Goal: Task Accomplishment & Management: Complete application form

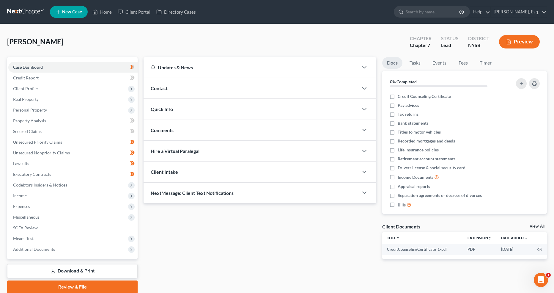
click at [516, 44] on button "Preview" at bounding box center [519, 41] width 41 height 13
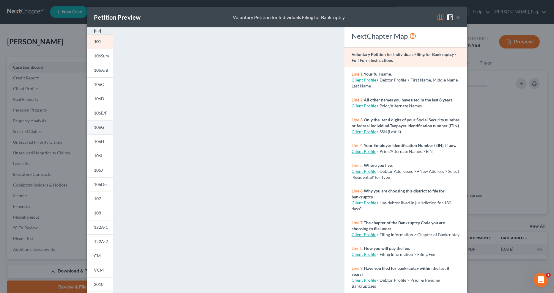
click at [97, 128] on span "106G" at bounding box center [99, 126] width 10 height 5
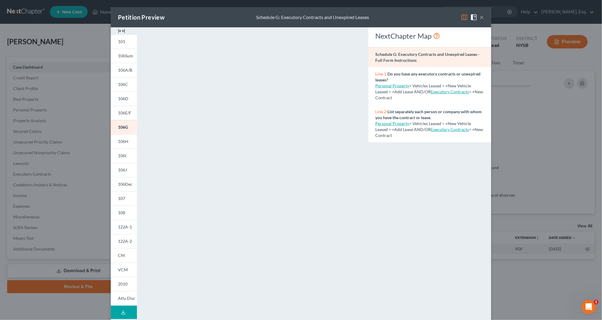
click at [81, 183] on div "Petition Preview Schedule G: Executory Contracts and Unexpired Leases × 101 106…" at bounding box center [301, 160] width 602 height 320
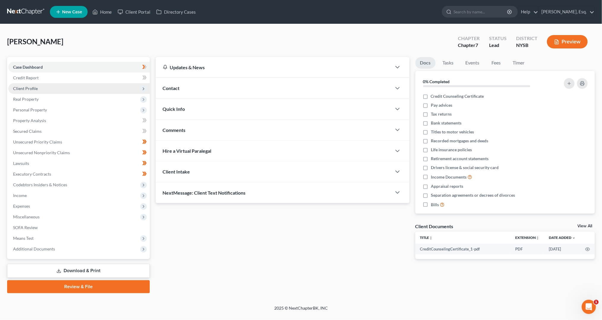
click at [72, 92] on span "Client Profile" at bounding box center [78, 88] width 141 height 11
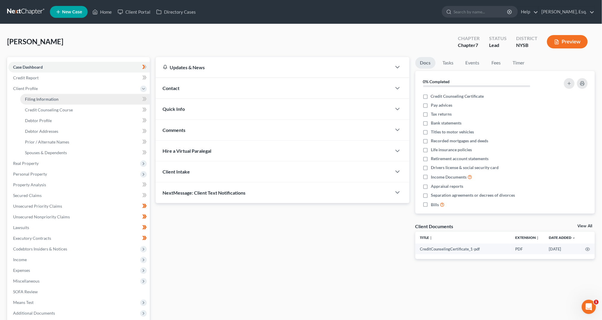
click at [77, 94] on link "Filing Information" at bounding box center [84, 99] width 129 height 11
select select "1"
select select "0"
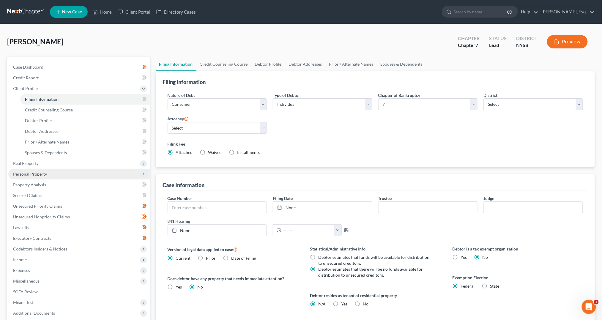
click at [70, 173] on span "Personal Property" at bounding box center [78, 174] width 141 height 11
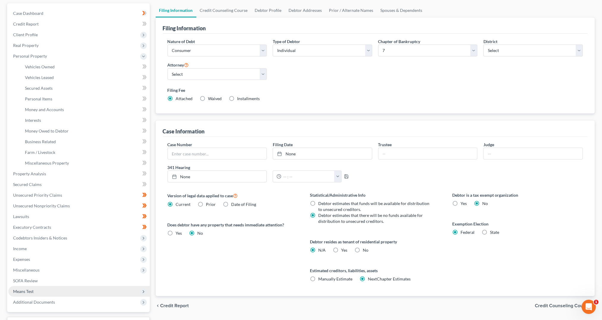
scroll to position [54, 0]
click at [43, 225] on span "Executory Contracts" at bounding box center [32, 226] width 38 height 5
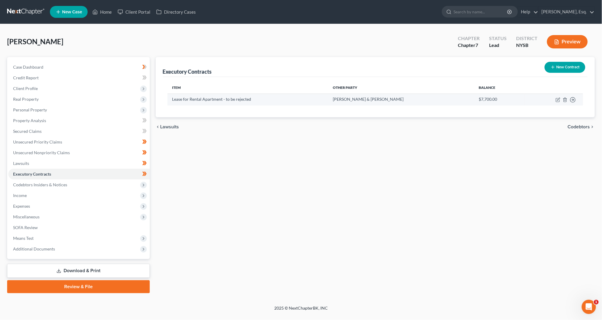
click at [553, 102] on td "Move to D Move to E Move to F Move to Notice Only" at bounding box center [553, 100] width 58 height 12
click at [553, 99] on icon "button" at bounding box center [558, 99] width 3 height 3
select select "3"
select select "35"
select select "0"
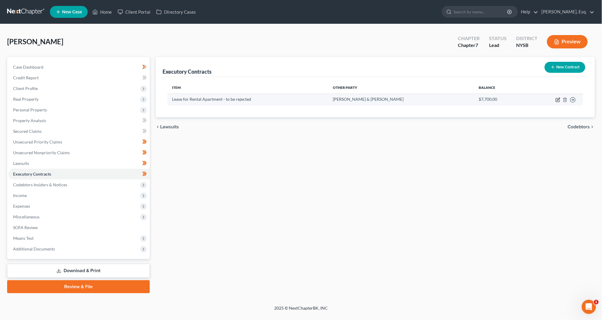
select select "0"
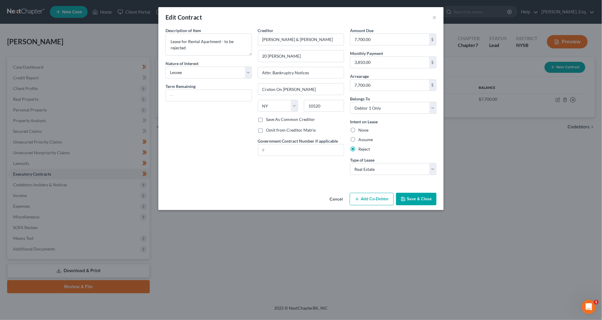
click at [298, 251] on div "Edit Contract × Description of non-residential real property * Description of I…" at bounding box center [301, 160] width 602 height 320
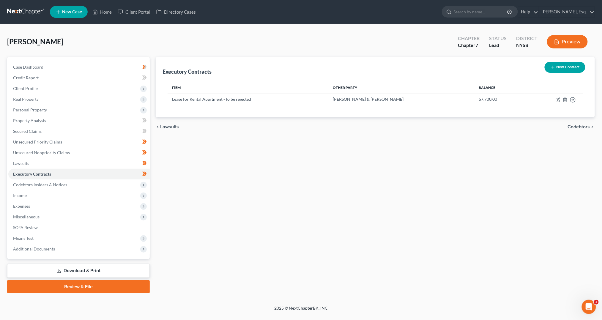
click at [553, 38] on button "Preview" at bounding box center [567, 41] width 41 height 13
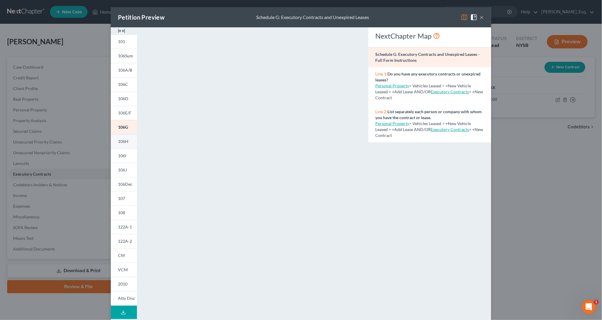
click at [124, 143] on span "106H" at bounding box center [123, 141] width 10 height 5
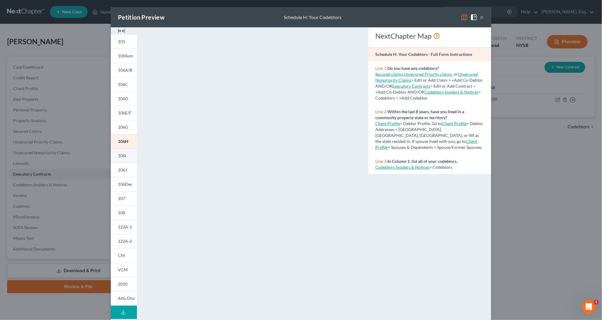
click at [122, 156] on span "106I" at bounding box center [122, 155] width 8 height 5
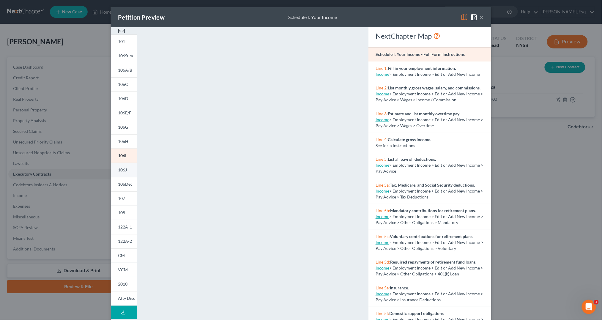
click at [118, 169] on span "106J" at bounding box center [122, 169] width 9 height 5
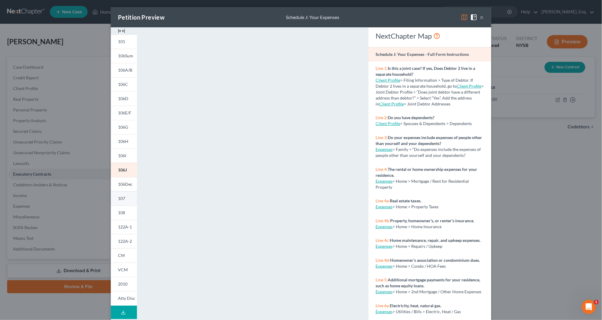
click at [124, 199] on span "107" at bounding box center [121, 198] width 7 height 5
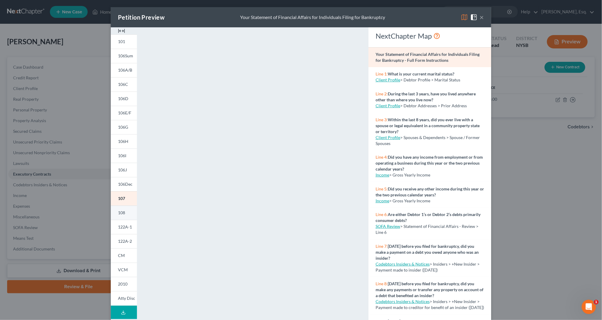
click at [120, 213] on span "108" at bounding box center [121, 212] width 7 height 5
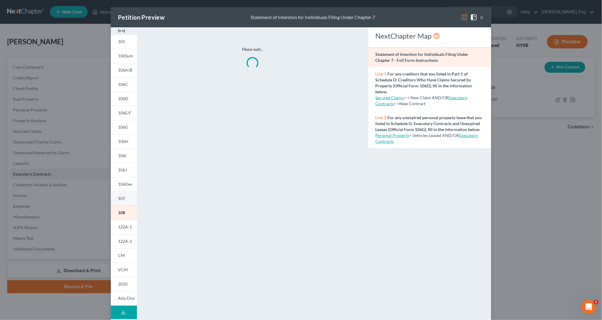
click at [120, 192] on link "107" at bounding box center [124, 198] width 26 height 14
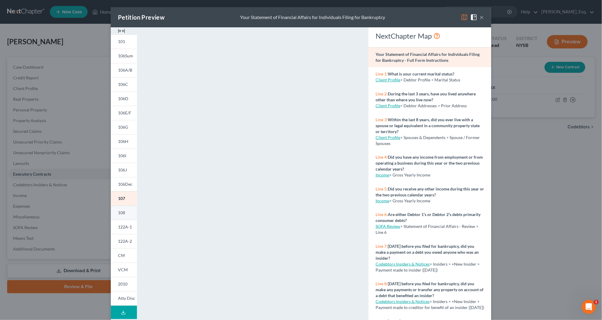
click at [123, 211] on span "108" at bounding box center [121, 212] width 7 height 5
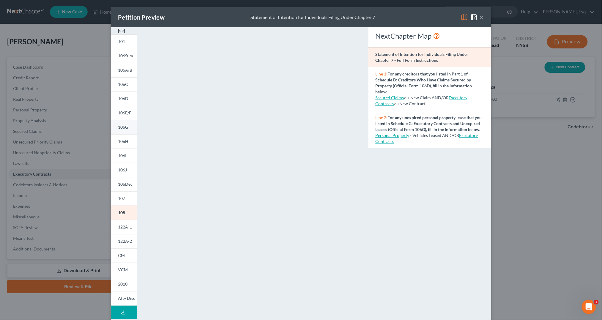
click at [118, 130] on link "106G" at bounding box center [124, 127] width 26 height 14
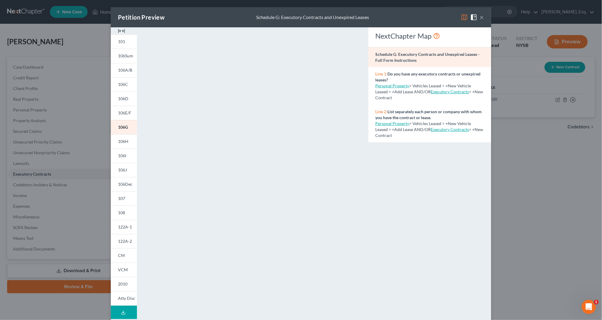
click at [38, 118] on div "Petition Preview Schedule G: Executory Contracts and Unexpired Leases × 101 106…" at bounding box center [301, 160] width 602 height 320
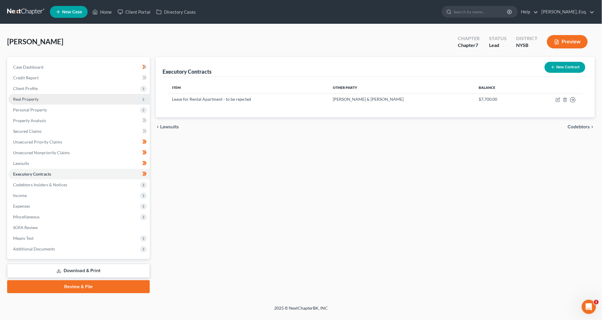
click at [45, 102] on span "Real Property" at bounding box center [78, 99] width 141 height 11
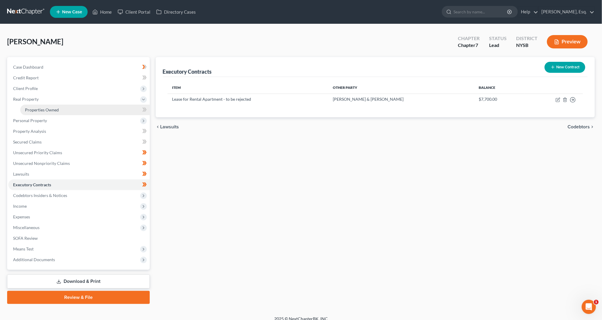
click at [53, 113] on link "Properties Owned" at bounding box center [84, 110] width 129 height 11
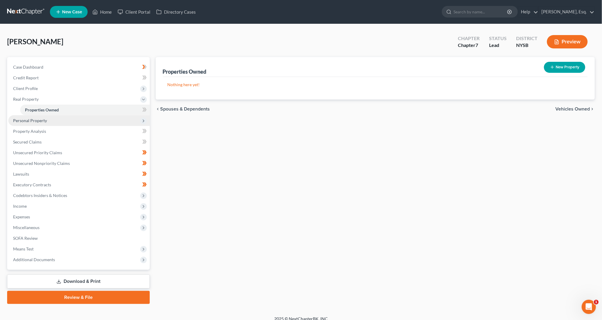
click at [50, 122] on span "Personal Property" at bounding box center [78, 120] width 141 height 11
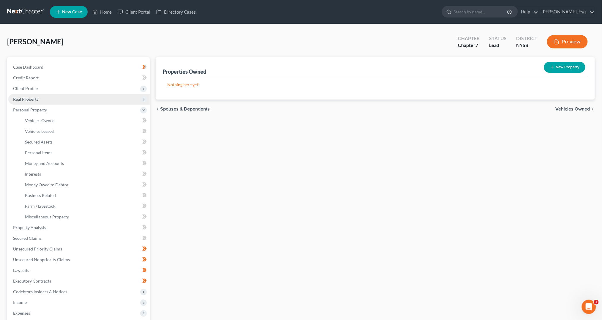
click at [41, 99] on span "Real Property" at bounding box center [78, 99] width 141 height 11
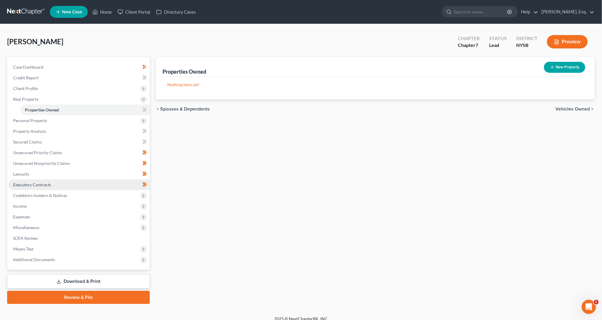
click at [54, 186] on link "Executory Contracts" at bounding box center [78, 184] width 141 height 11
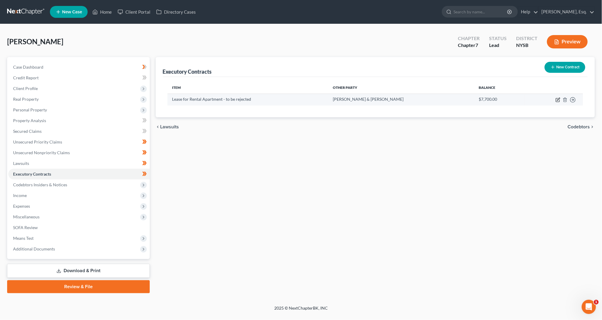
click at [553, 100] on icon "button" at bounding box center [558, 99] width 3 height 3
select select "3"
select select "35"
select select "0"
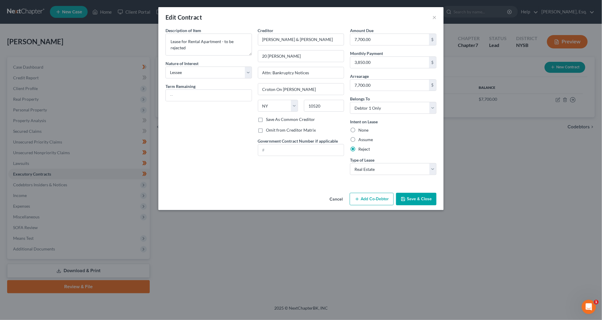
click at [500, 174] on div "Edit Contract × Description of non-residential real property * Description of I…" at bounding box center [301, 160] width 602 height 320
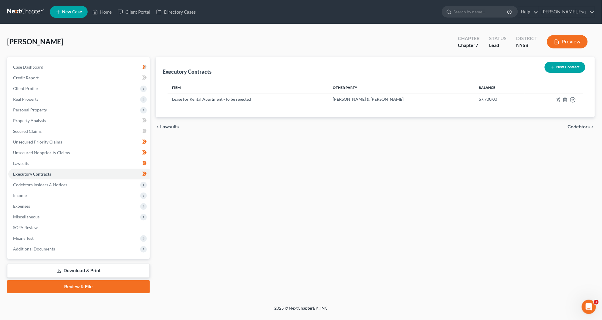
click at [553, 45] on button "Preview" at bounding box center [567, 41] width 41 height 13
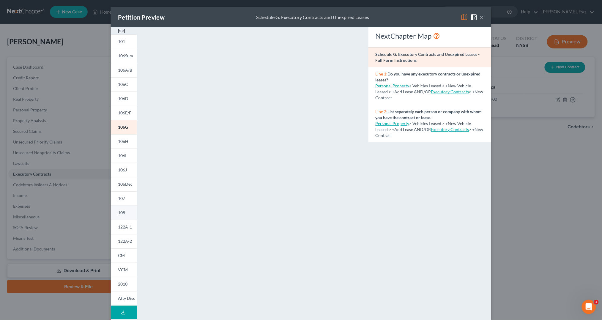
click at [123, 217] on link "108" at bounding box center [124, 213] width 26 height 14
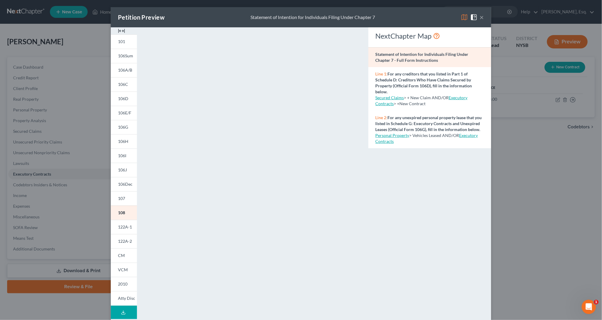
click at [484, 18] on div "Petition Preview Statement of Intention for Individuals Filing Under Chapter 7 ×" at bounding box center [301, 17] width 380 height 20
click at [483, 18] on button "×" at bounding box center [482, 17] width 4 height 7
